Goal: Task Accomplishment & Management: Manage account settings

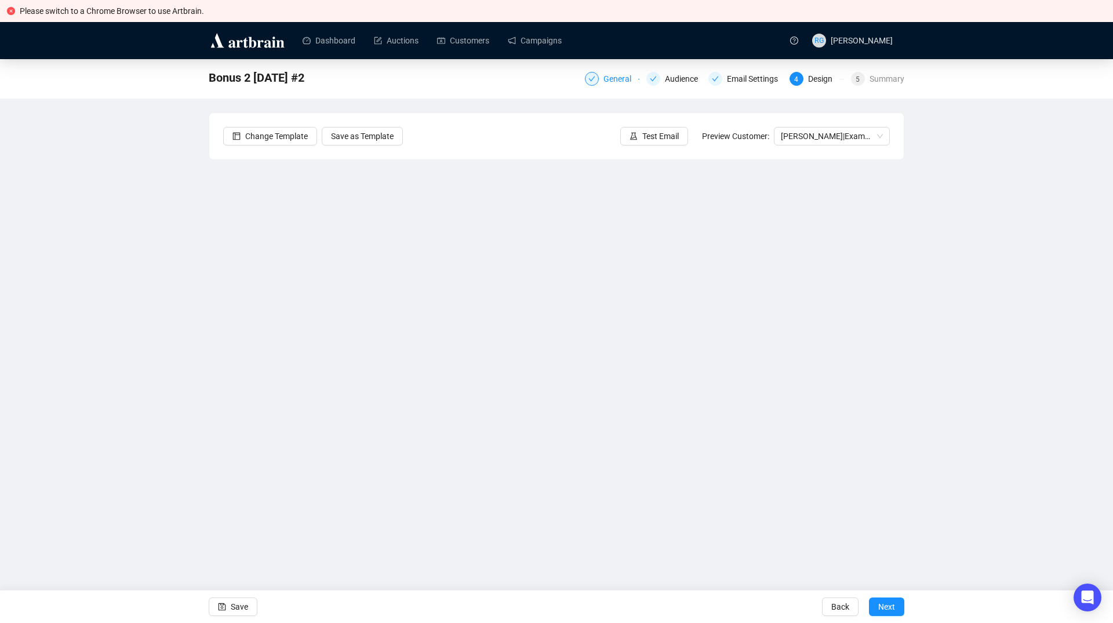
click at [616, 83] on div "General" at bounding box center [621, 79] width 35 height 14
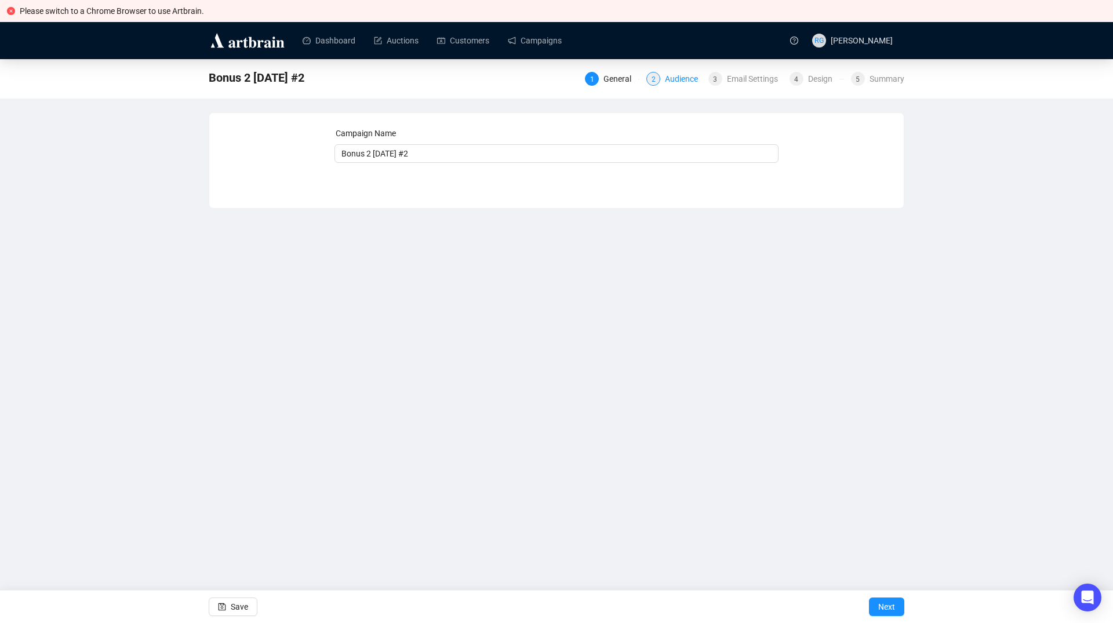
click at [681, 82] on div "Audience" at bounding box center [685, 79] width 40 height 14
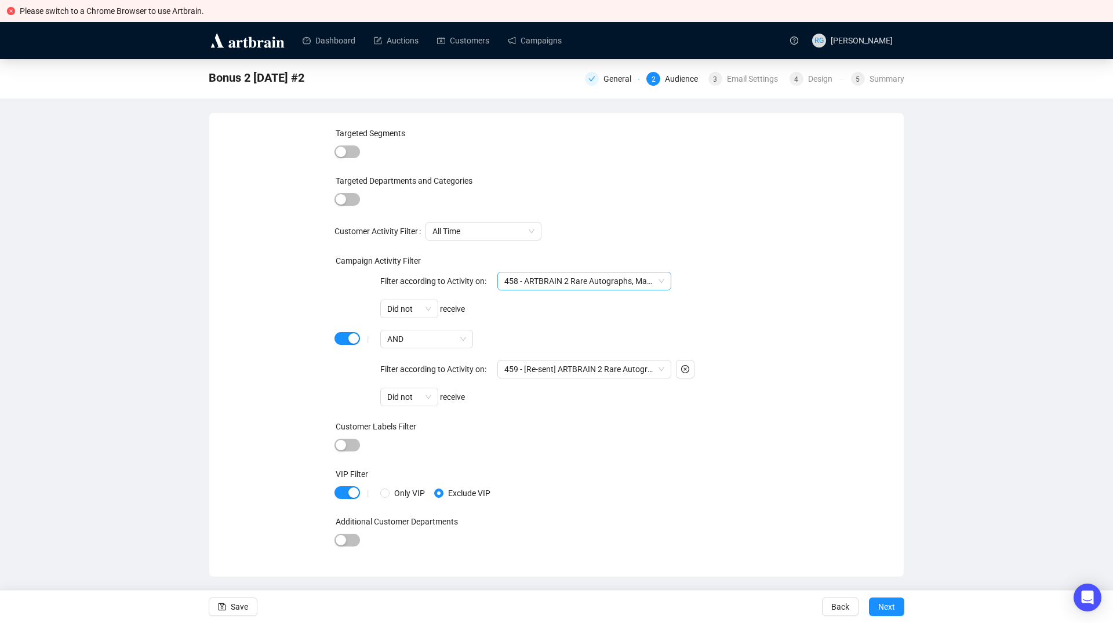
click at [585, 281] on span "458 - ARTBRAIN 2 Rare Autographs, Manuscripts & Books Campaign" at bounding box center [585, 281] width 160 height 17
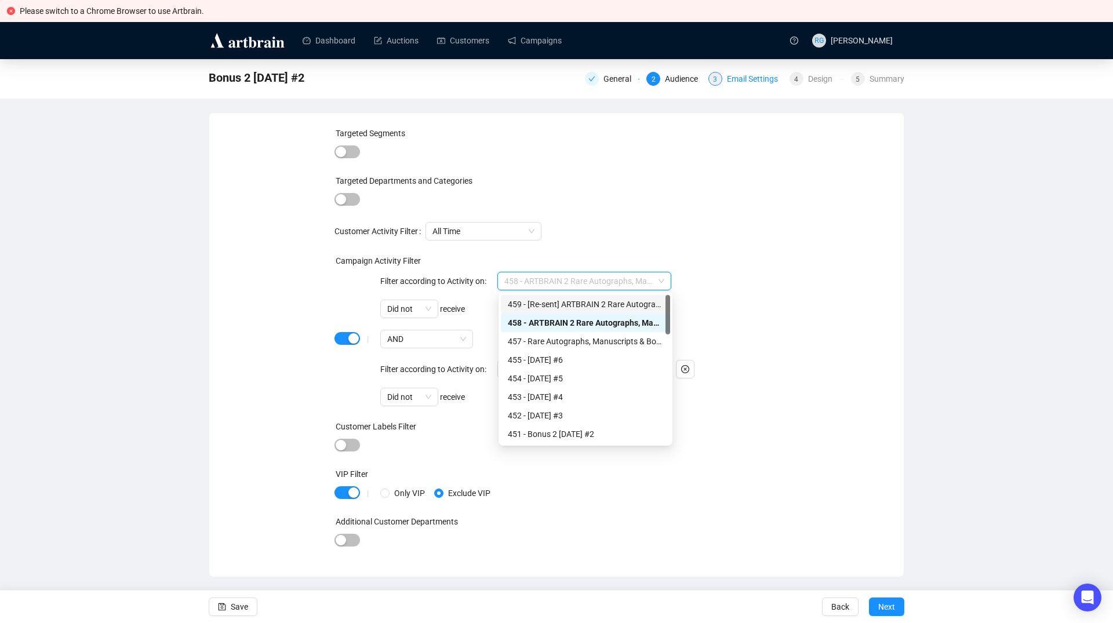
click at [758, 79] on div "Email Settings" at bounding box center [756, 79] width 58 height 14
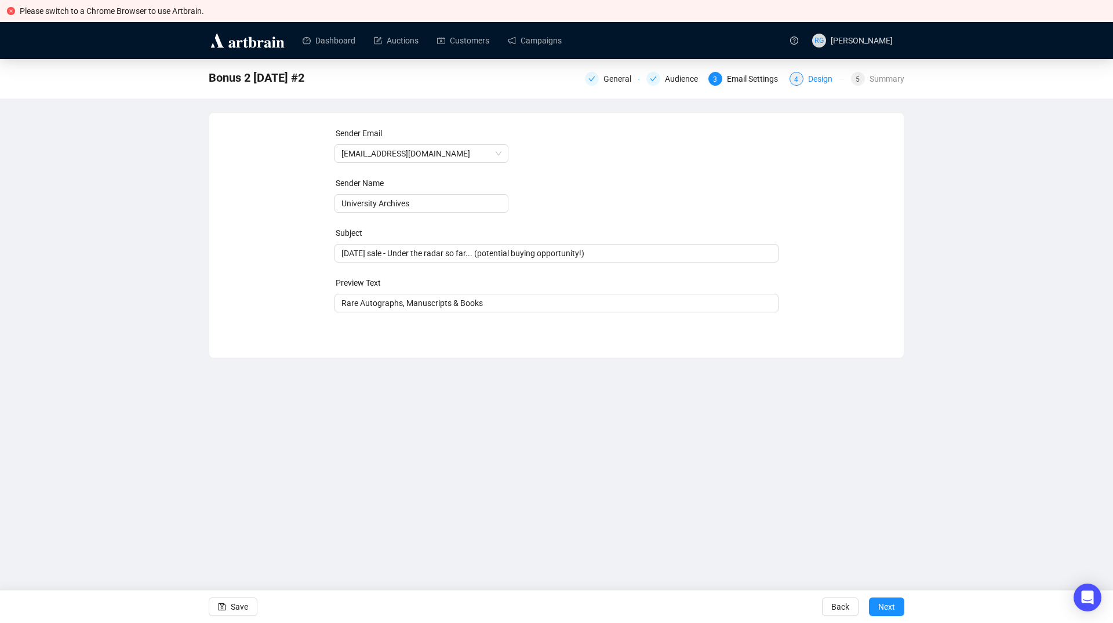
click at [827, 82] on div "Design" at bounding box center [823, 79] width 31 height 14
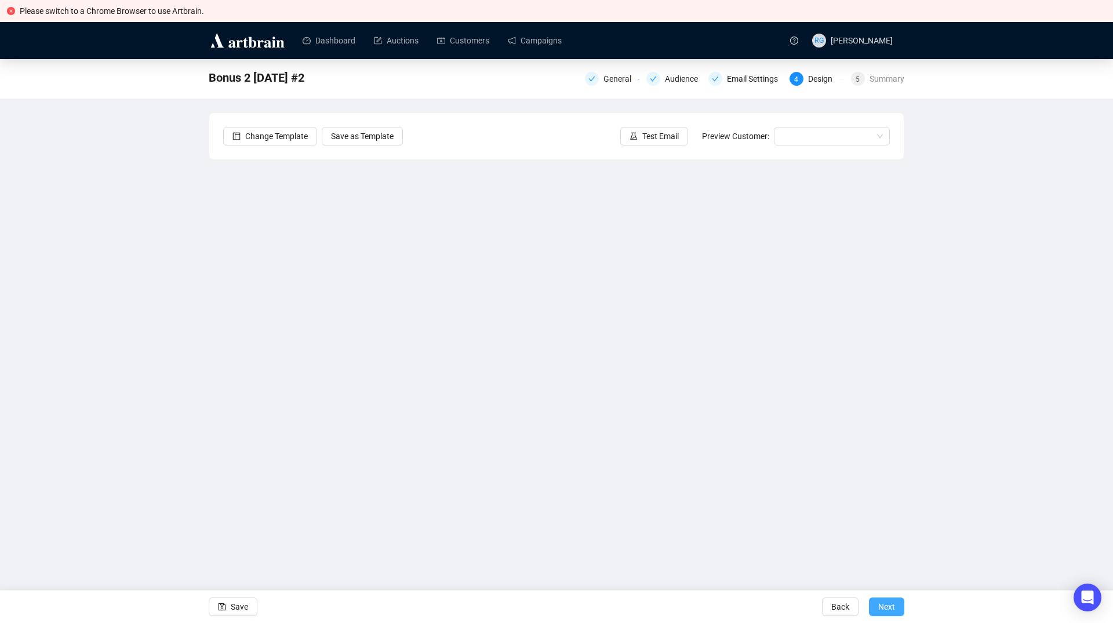
click at [888, 604] on span "Next" at bounding box center [887, 607] width 17 height 32
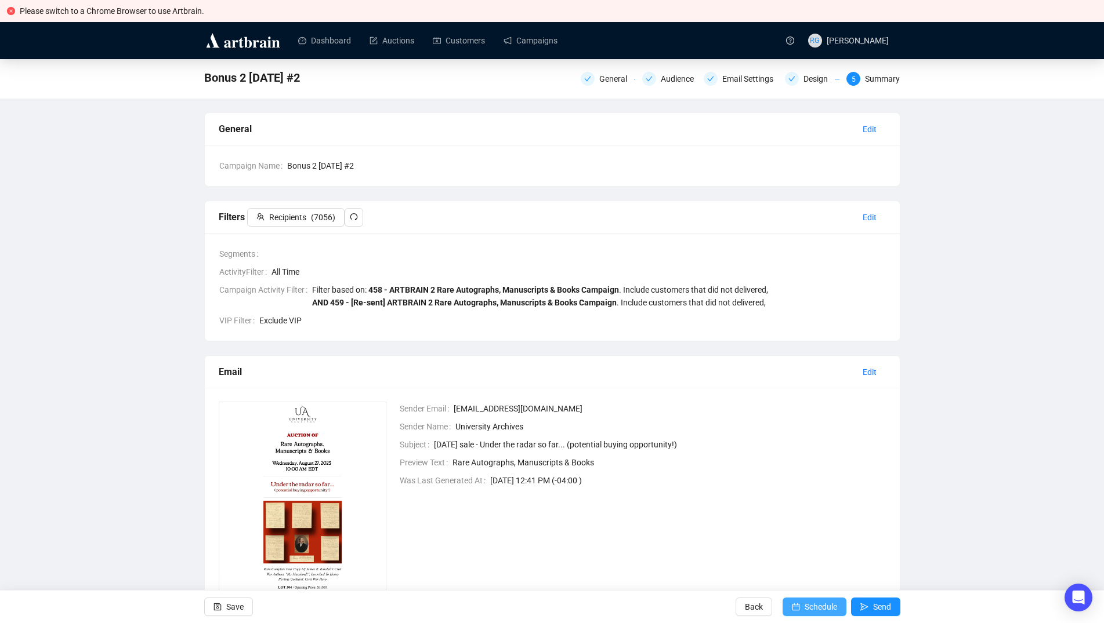
click at [802, 607] on button "Schedule" at bounding box center [814, 607] width 64 height 19
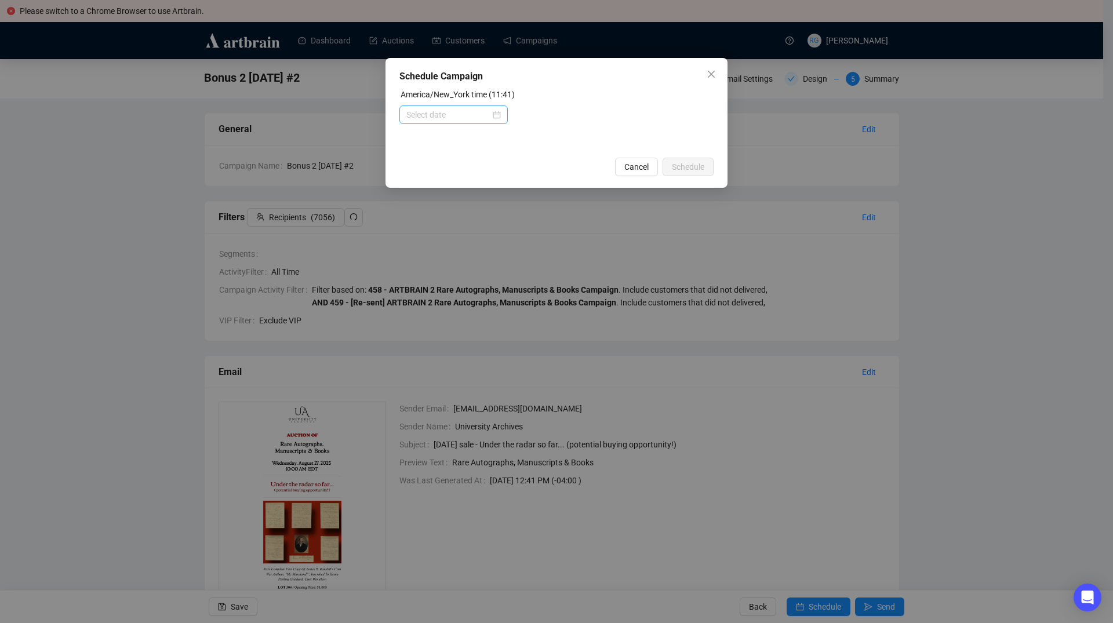
click at [496, 117] on div at bounding box center [454, 114] width 95 height 13
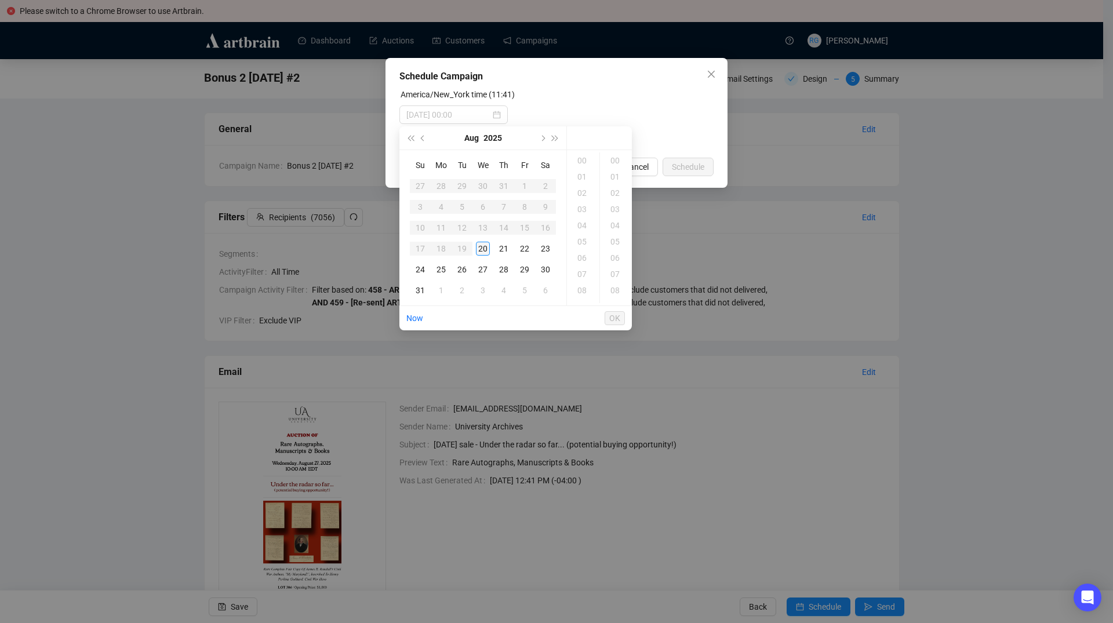
click at [483, 251] on div "20" at bounding box center [483, 249] width 14 height 14
click at [585, 257] on div "18" at bounding box center [583, 258] width 28 height 16
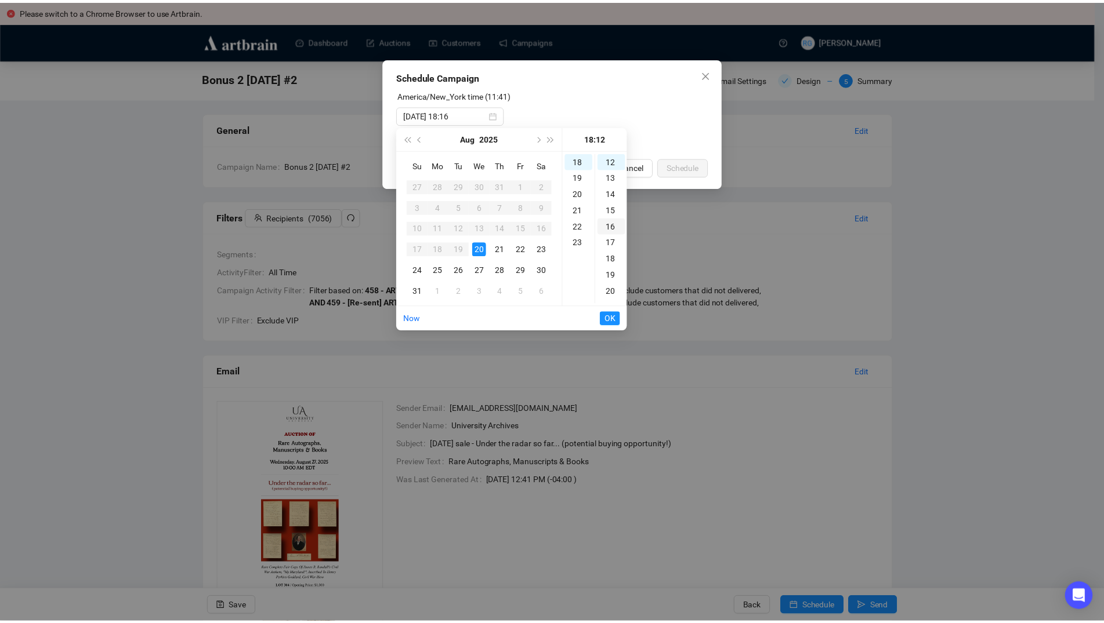
scroll to position [195, 0]
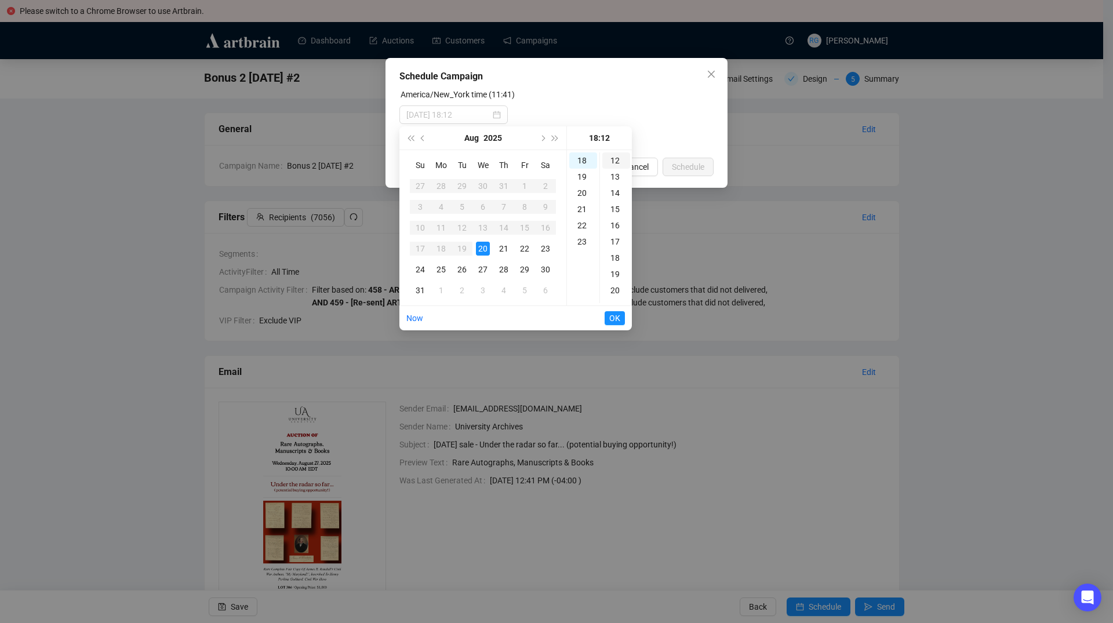
click at [618, 161] on div "12" at bounding box center [617, 161] width 28 height 16
type input "[DATE] 18:12"
click at [614, 320] on span "OK" at bounding box center [615, 318] width 11 height 22
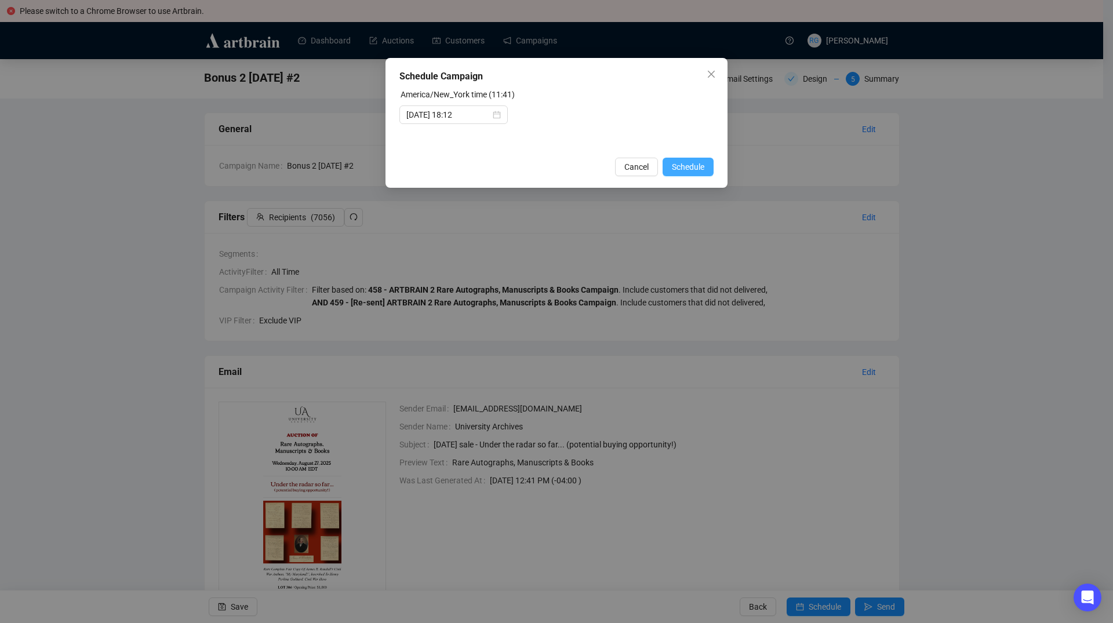
click at [685, 169] on span "Schedule" at bounding box center [688, 167] width 32 height 13
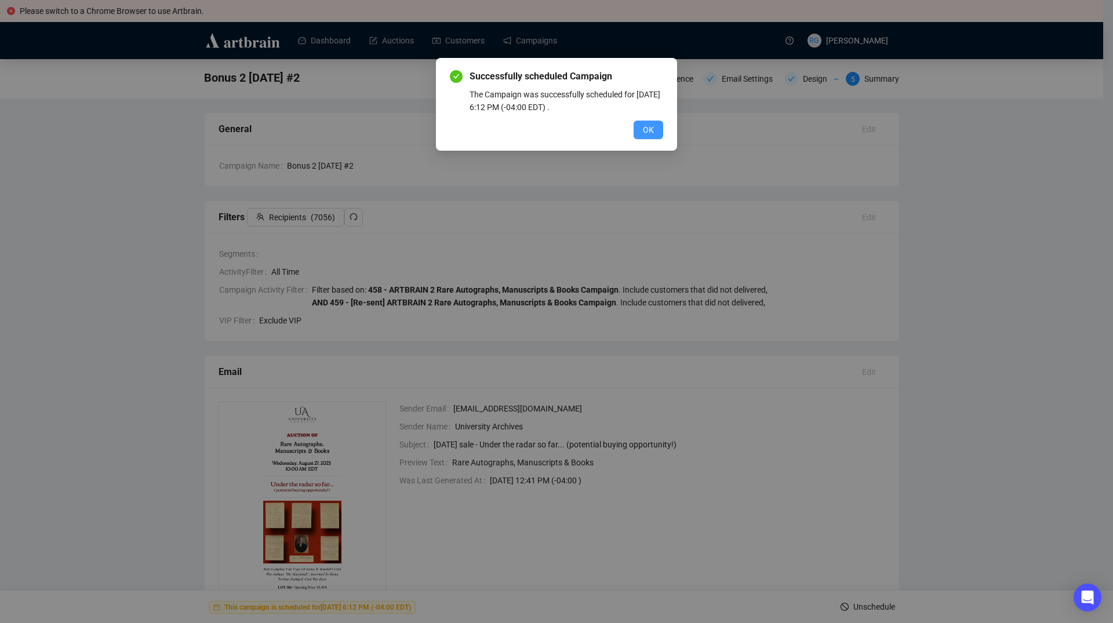
click at [653, 131] on span "OK" at bounding box center [648, 130] width 11 height 13
